Goal: Information Seeking & Learning: Understand process/instructions

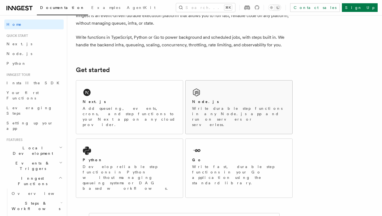
click at [219, 103] on div "Node.js" at bounding box center [239, 102] width 94 height 6
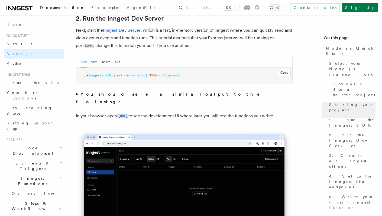
scroll to position [431, 0]
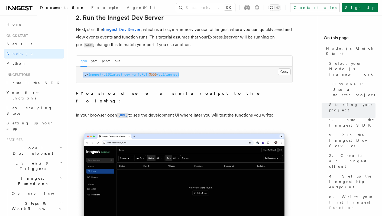
drag, startPoint x: 188, startPoint y: 70, endPoint x: 187, endPoint y: 82, distance: 12.8
click at [187, 82] on pre "npx inngest-cli@latest dev -u [URL]: 3000 /api/inngest" at bounding box center [184, 75] width 216 height 16
click at [191, 78] on pre "npx inngest-cli@latest dev -u [URL]: 3000 /api/inngest" at bounding box center [184, 75] width 216 height 16
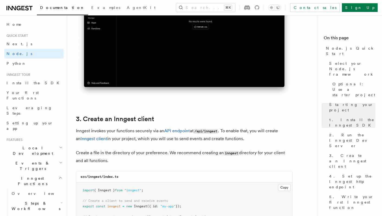
scroll to position [644, 0]
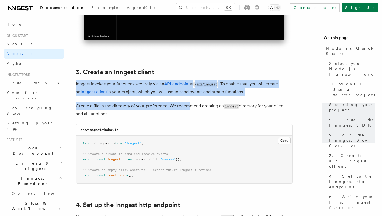
drag, startPoint x: 194, startPoint y: 72, endPoint x: 186, endPoint y: 107, distance: 35.8
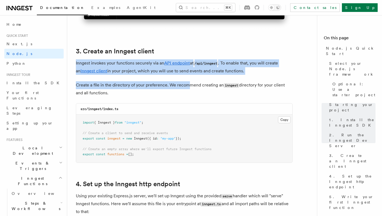
scroll to position [683, 0]
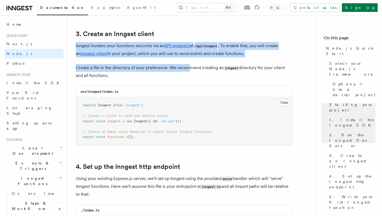
click at [197, 74] on p "Create a file in the directory of your preference. We recommend creating an inn…" at bounding box center [184, 71] width 217 height 15
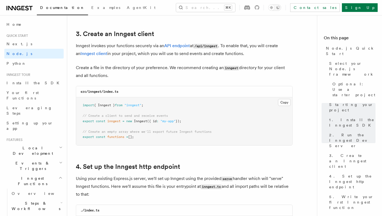
click at [197, 74] on p "Create a file in the directory of your preference. We recommend creating an inn…" at bounding box center [184, 71] width 217 height 15
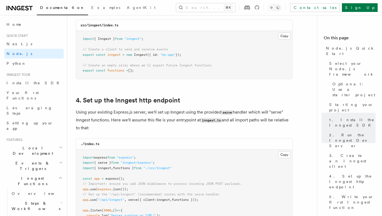
scroll to position [775, 0]
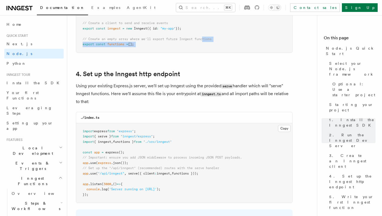
drag, startPoint x: 205, startPoint y: 41, endPoint x: 204, endPoint y: 55, distance: 13.9
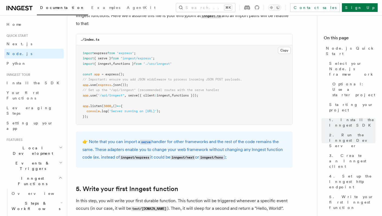
scroll to position [855, 0]
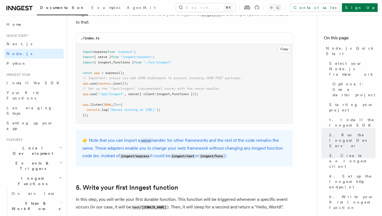
click at [206, 44] on div "./index.ts" at bounding box center [184, 38] width 216 height 11
